Goal: Task Accomplishment & Management: Manage account settings

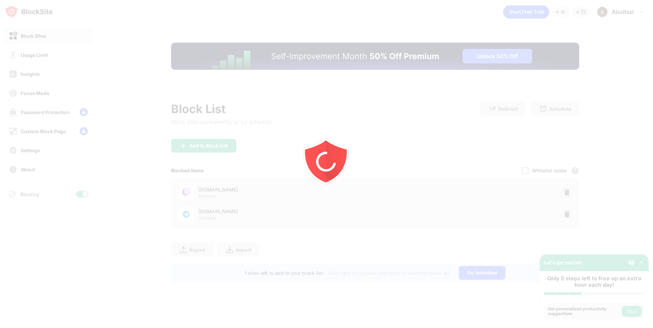
click at [562, 215] on div at bounding box center [326, 164] width 653 height 328
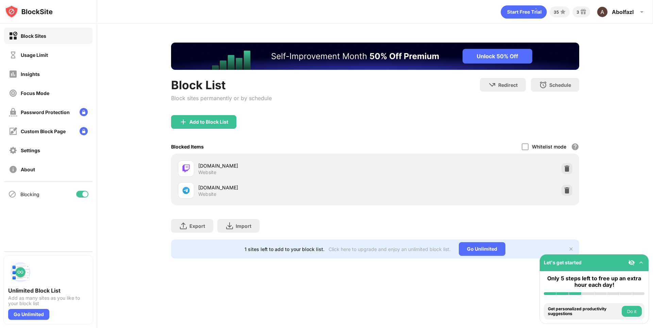
click at [567, 192] on img at bounding box center [567, 190] width 7 height 7
